Goal: Download file/media

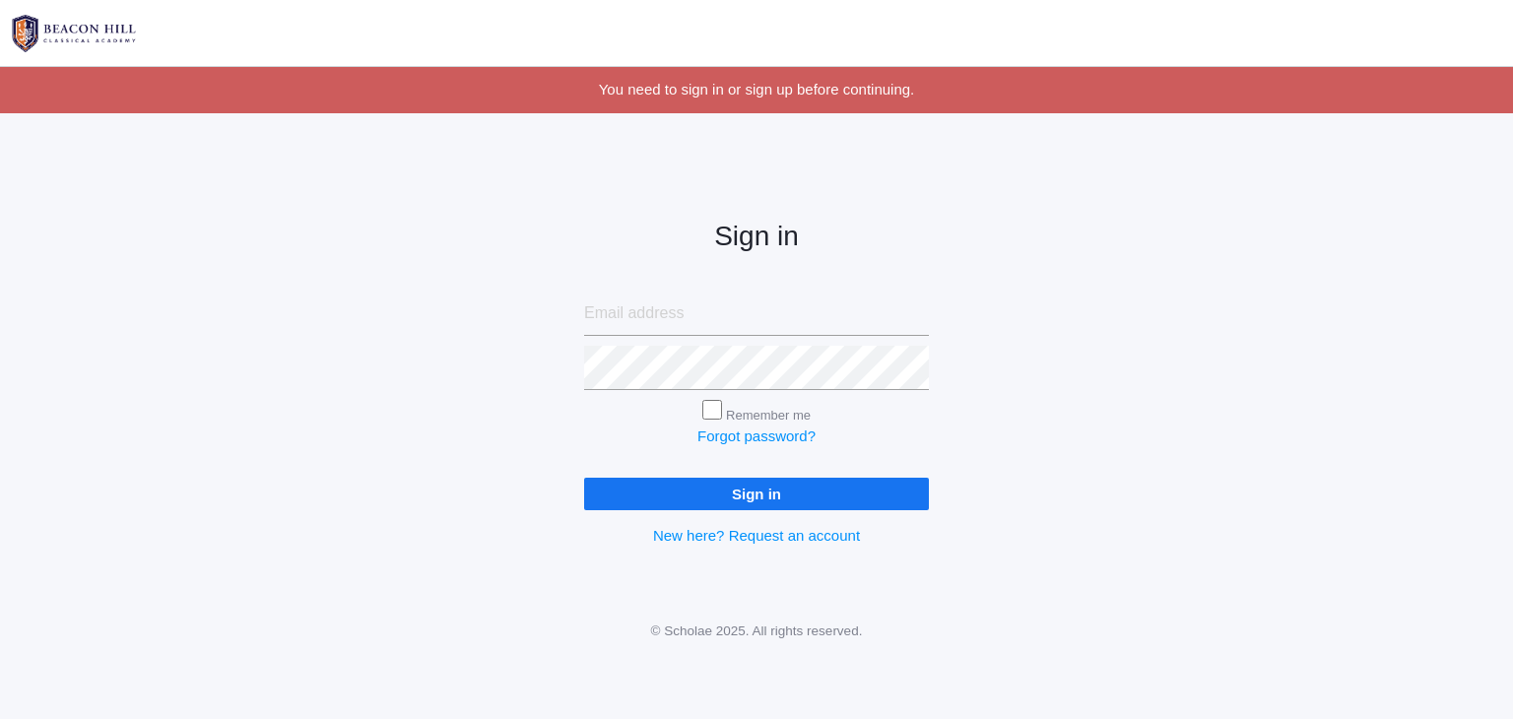
type input "[EMAIL_ADDRESS][DOMAIN_NAME]"
click at [809, 495] on input "Sign in" at bounding box center [756, 494] width 345 height 33
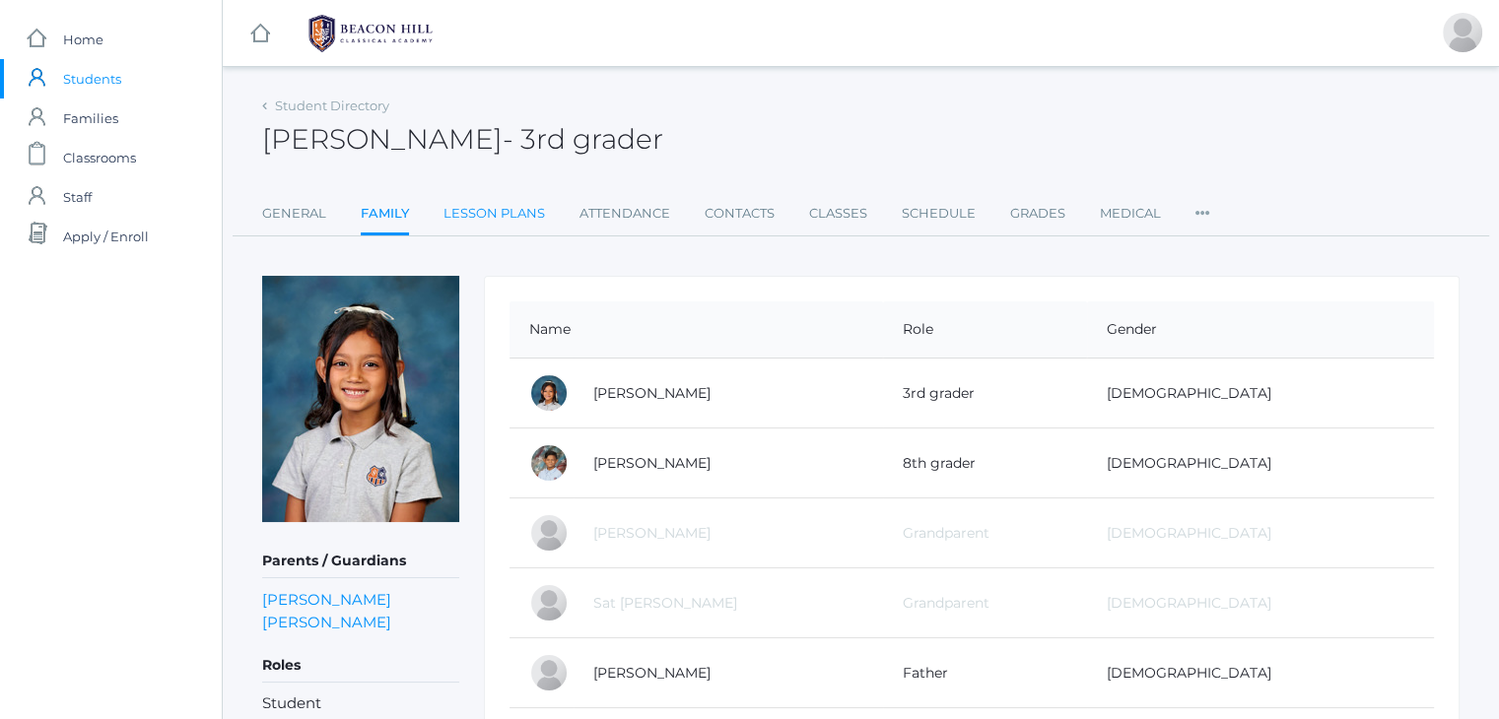
click at [462, 210] on link "Lesson Plans" at bounding box center [493, 213] width 101 height 39
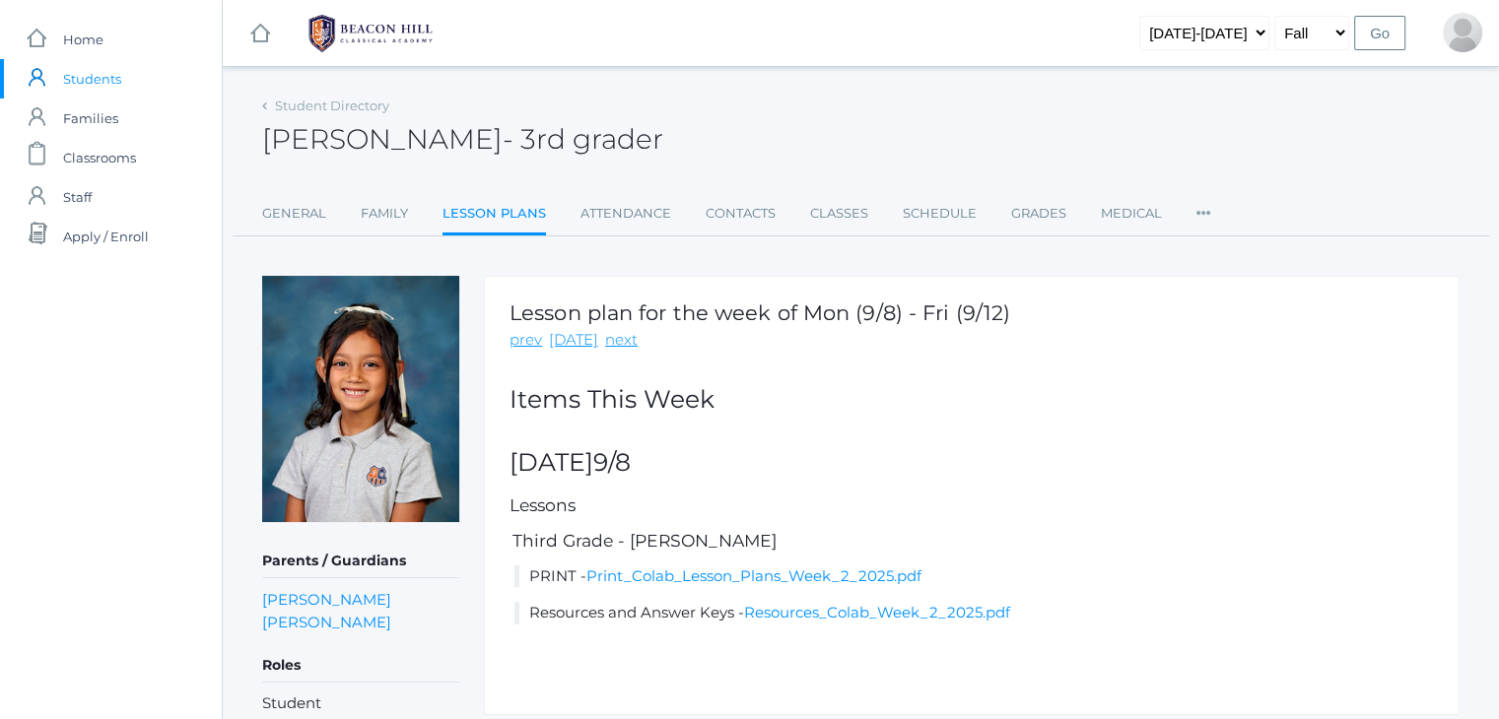
scroll to position [66, 0]
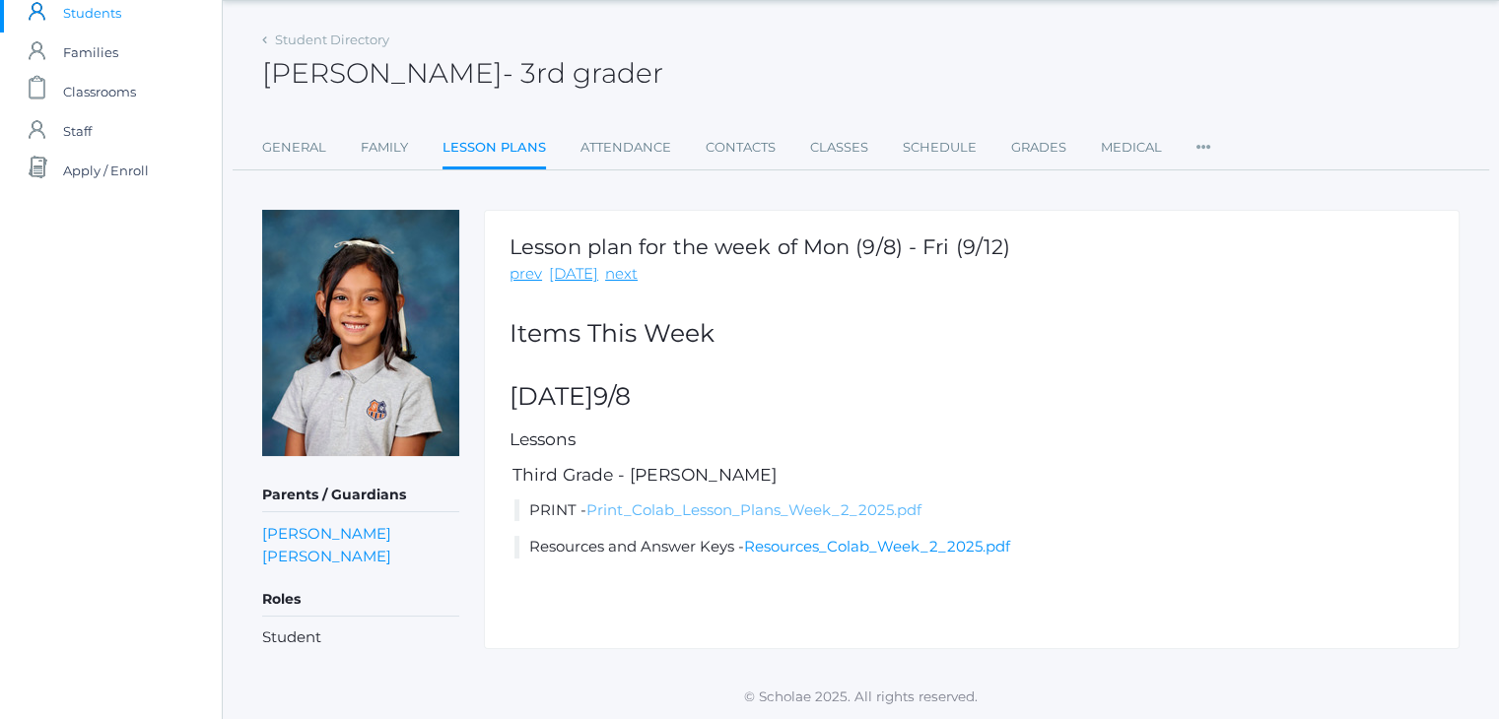
click at [753, 514] on link "Print_Colab_Lesson_Plans_Week_2_2025.pdf" at bounding box center [753, 509] width 335 height 19
